Goal: Use online tool/utility: Utilize a website feature to perform a specific function

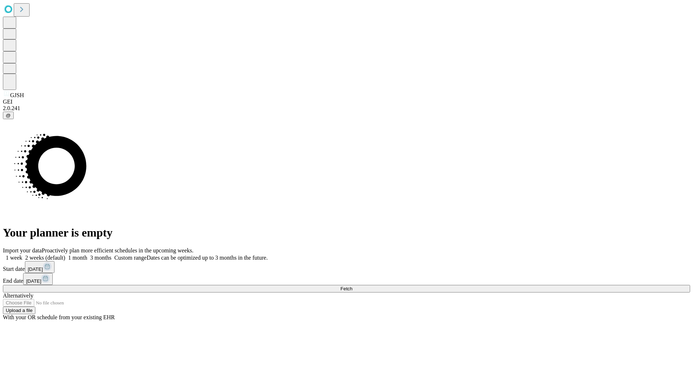
click at [352, 286] on span "Fetch" at bounding box center [346, 288] width 12 height 5
